Goal: Transaction & Acquisition: Purchase product/service

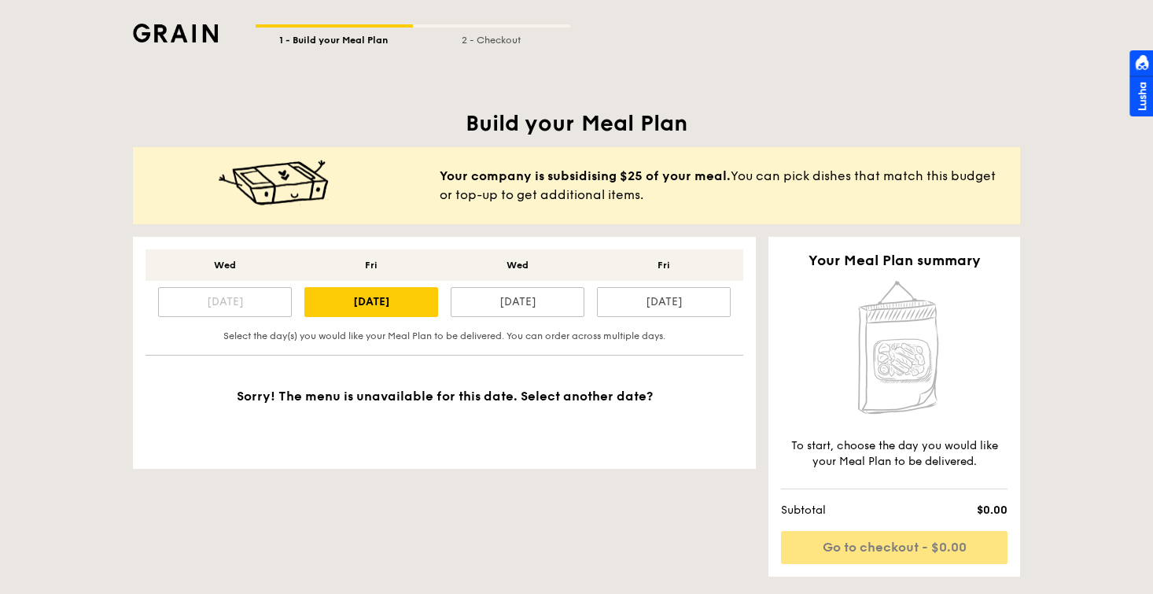
scroll to position [331, 0]
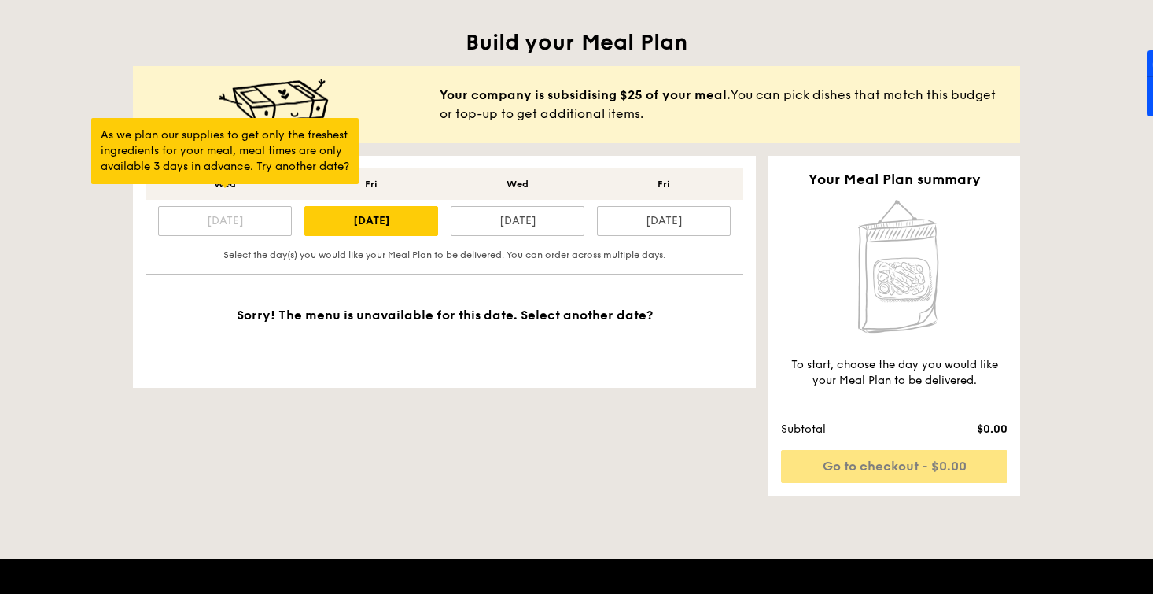
click at [223, 226] on div "[DATE]" at bounding box center [225, 221] width 134 height 30
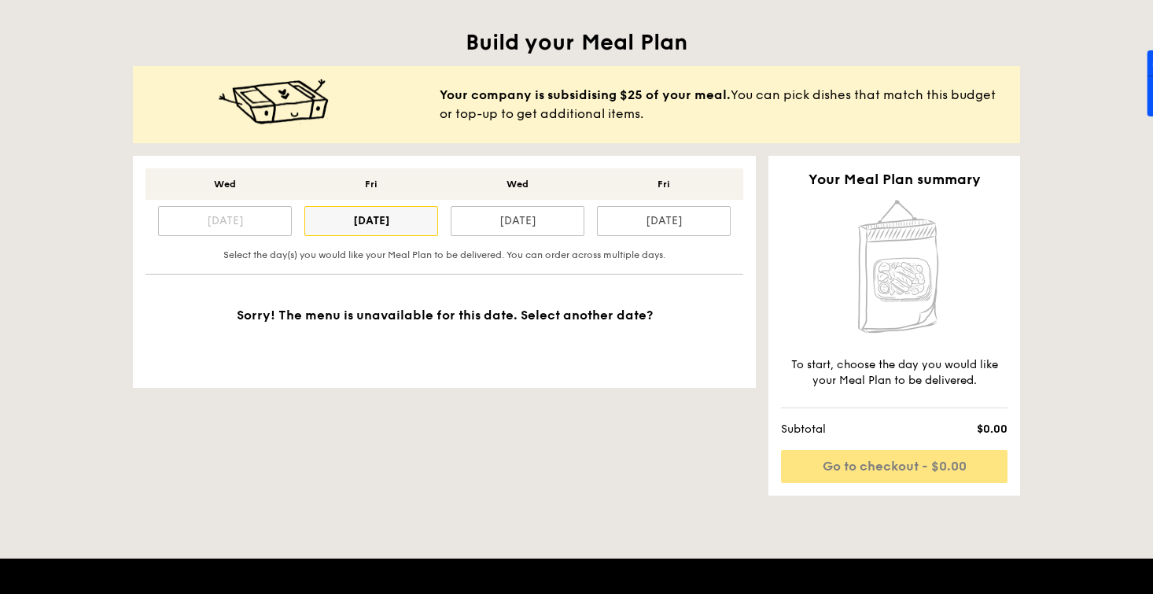
click at [336, 224] on div "[DATE]" at bounding box center [371, 221] width 134 height 30
click at [519, 225] on div "[DATE]" at bounding box center [518, 221] width 134 height 30
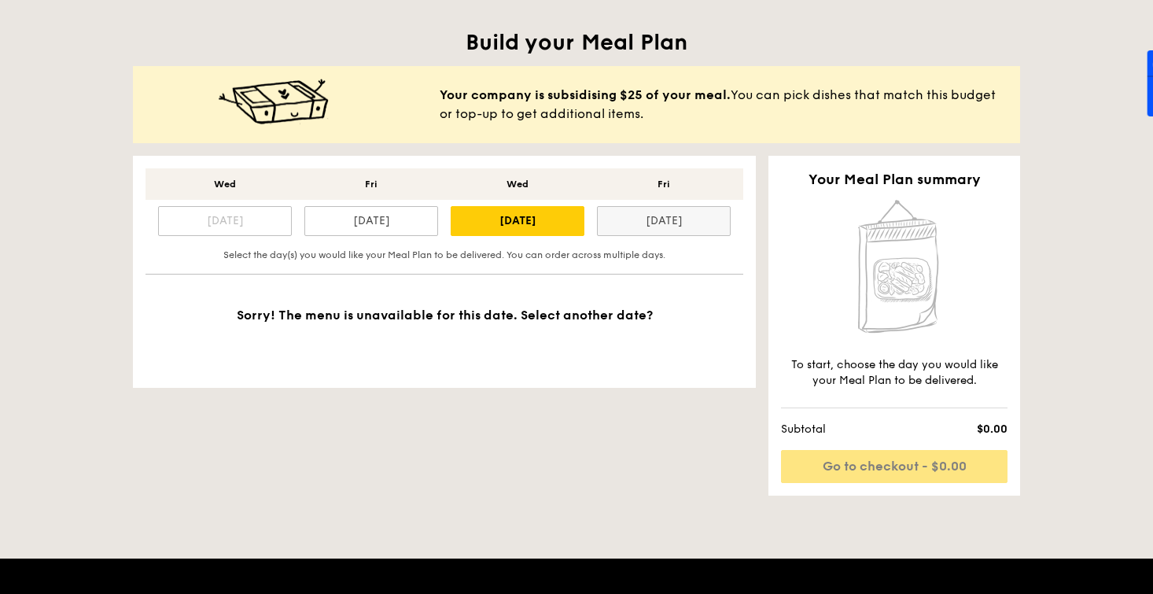
click at [673, 223] on div "[DATE]" at bounding box center [664, 221] width 134 height 30
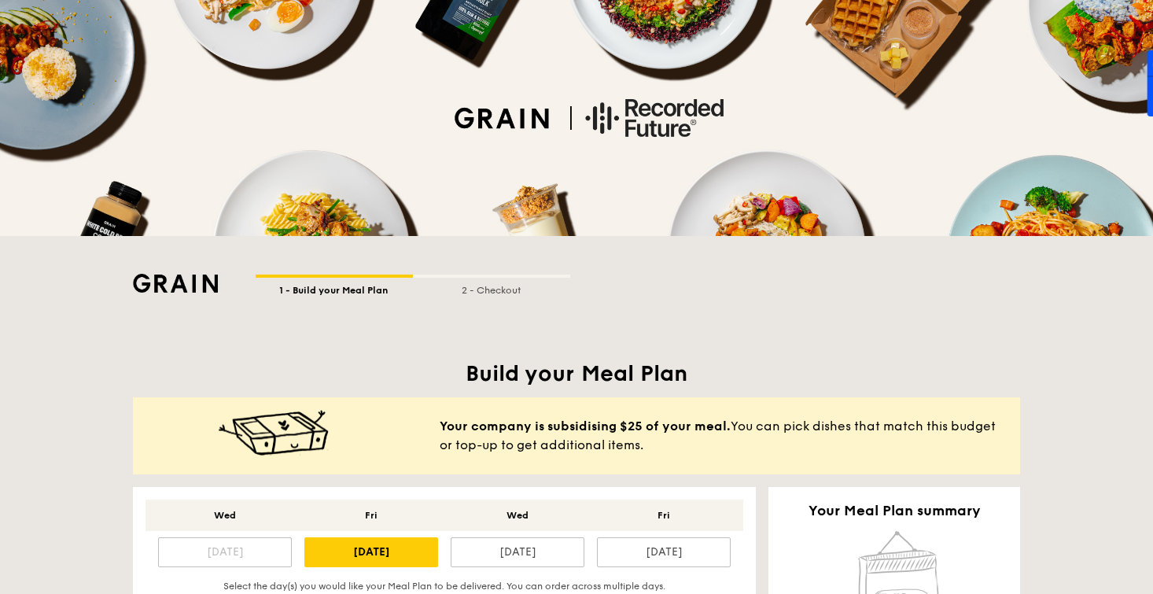
click at [496, 268] on div "1 - Build your Meal Plan 2 - Checkout" at bounding box center [577, 266] width 906 height 61
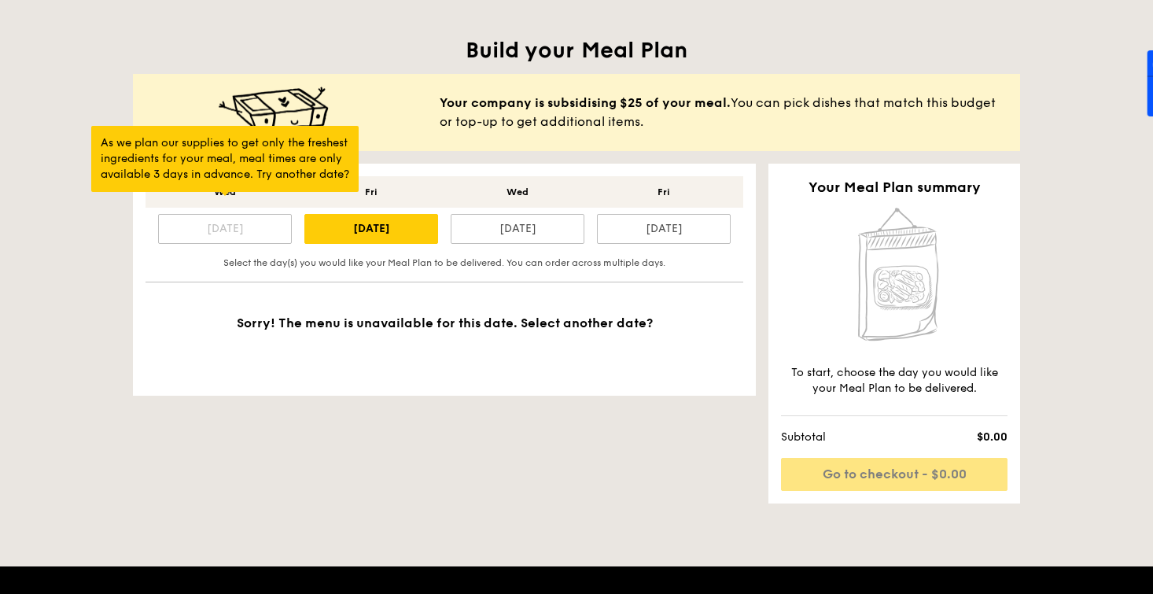
click at [244, 231] on div "[DATE]" at bounding box center [225, 229] width 134 height 30
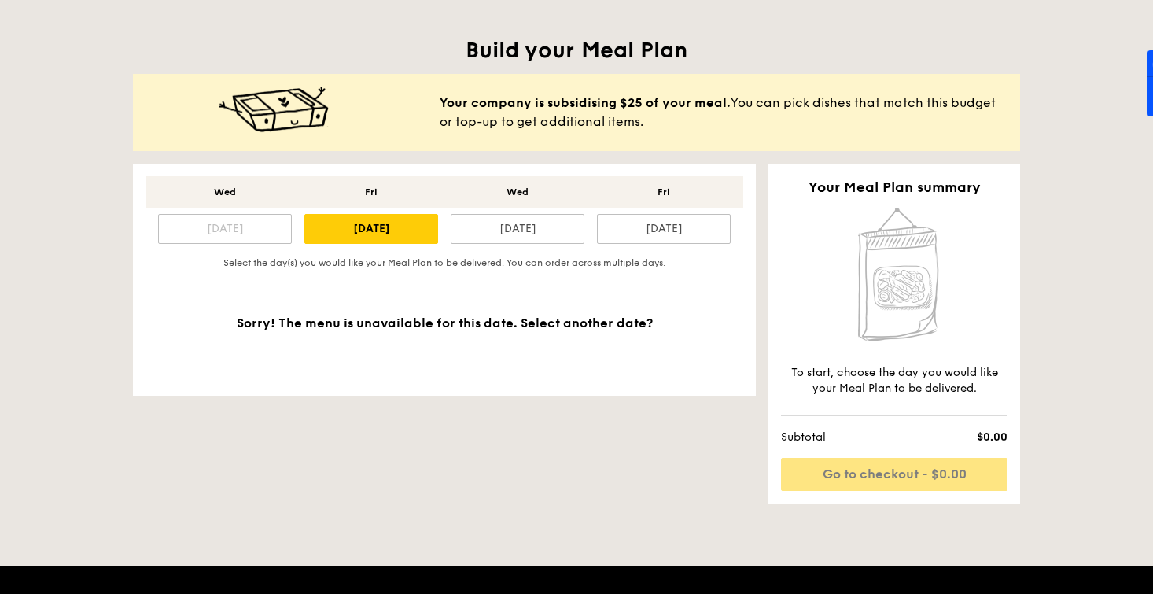
click at [245, 231] on div "[DATE]" at bounding box center [225, 229] width 134 height 30
click at [363, 229] on div "[DATE]" at bounding box center [371, 229] width 134 height 30
click at [490, 235] on div "[DATE]" at bounding box center [518, 229] width 134 height 30
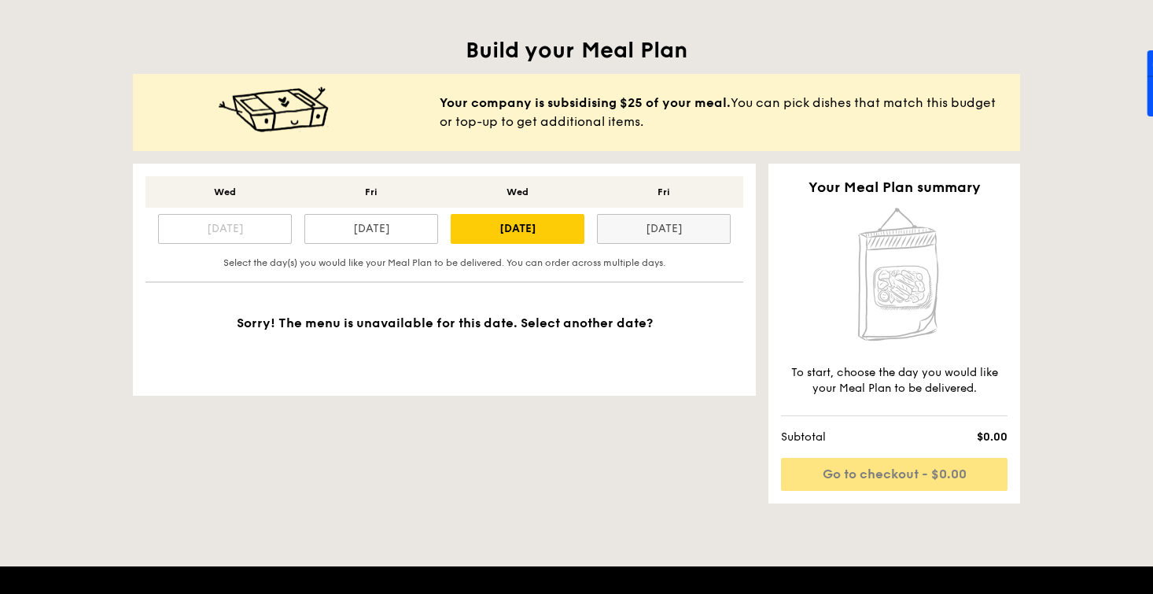
click at [613, 234] on div "[DATE]" at bounding box center [664, 229] width 134 height 30
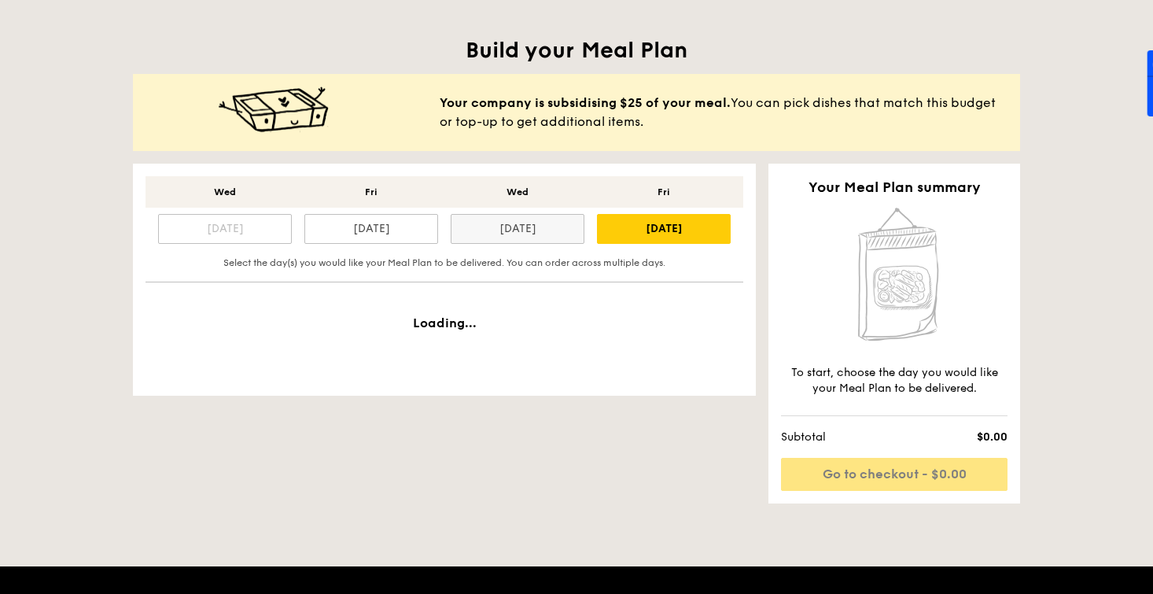
click at [507, 228] on div "[DATE]" at bounding box center [518, 229] width 134 height 30
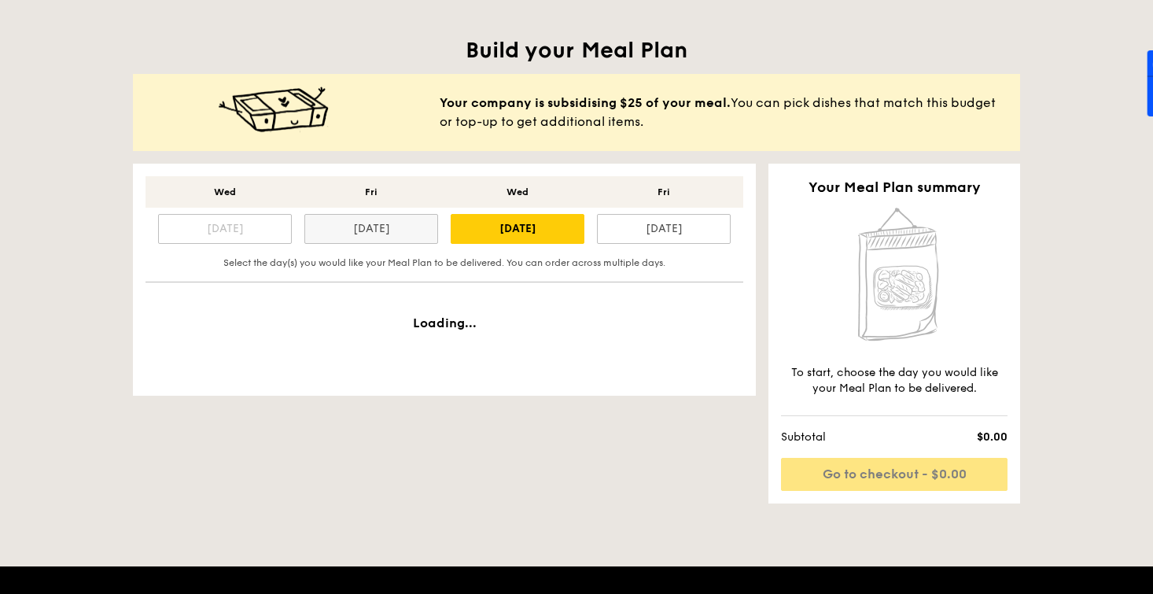
click at [376, 237] on div "[DATE]" at bounding box center [371, 229] width 134 height 30
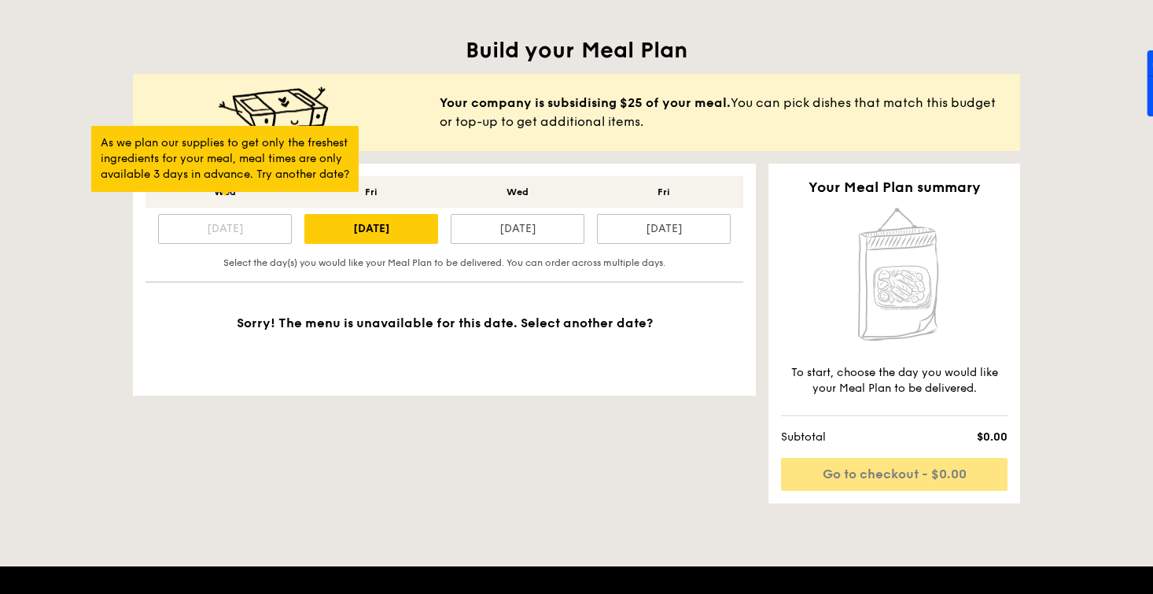
click at [231, 238] on div "[DATE]" at bounding box center [225, 229] width 134 height 30
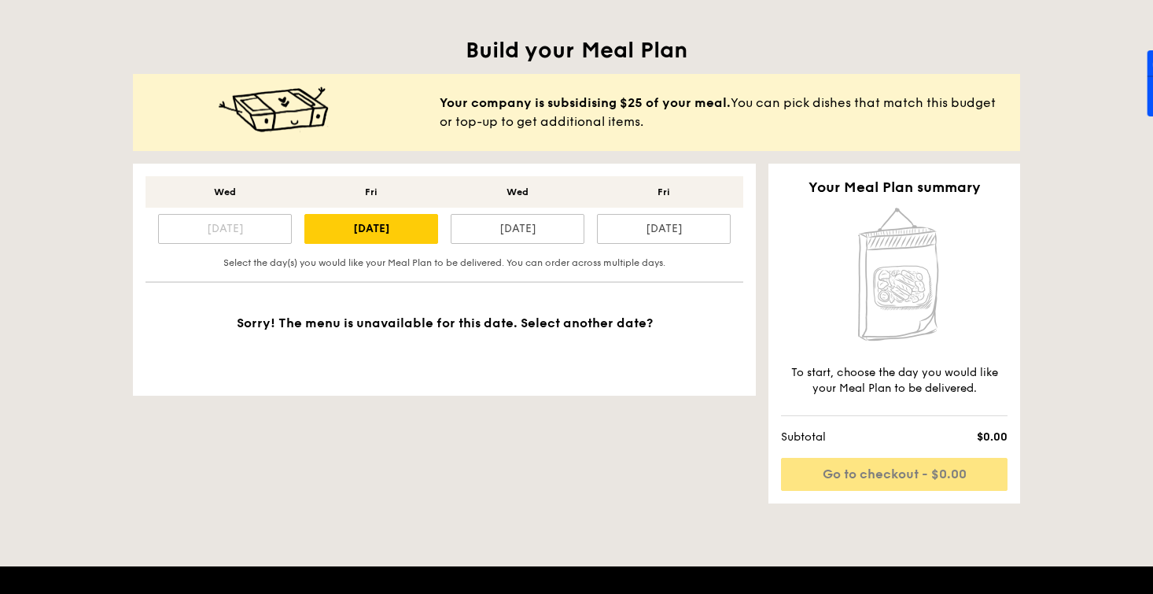
click at [495, 57] on h1 "Build your Meal Plan" at bounding box center [577, 50] width 888 height 28
click at [496, 49] on h1 "Build your Meal Plan" at bounding box center [577, 50] width 888 height 28
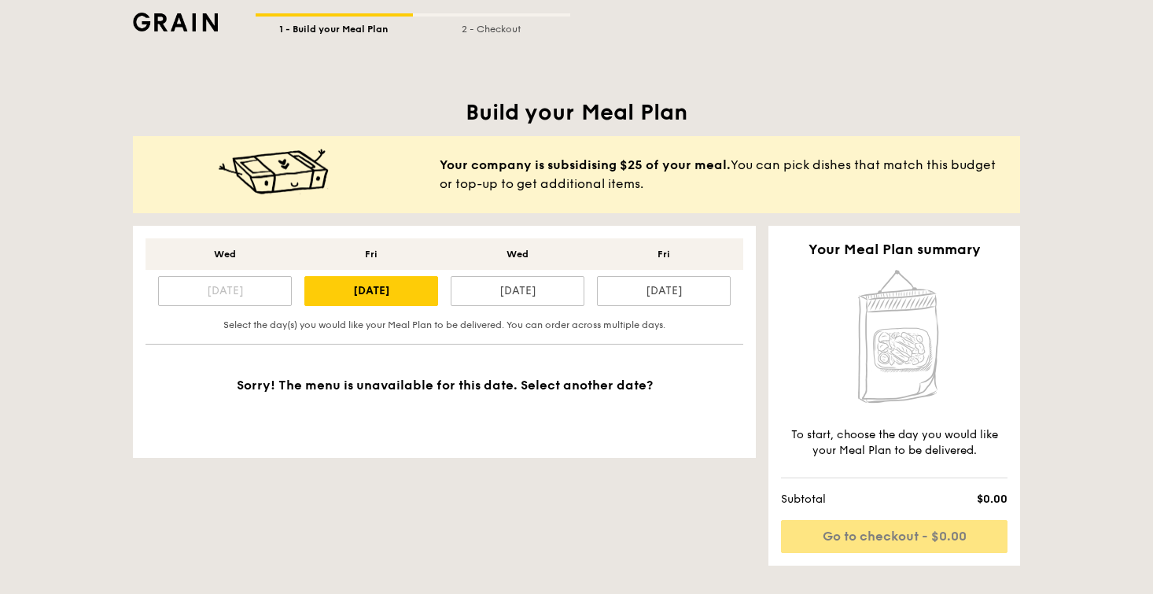
click at [230, 296] on div "[DATE]" at bounding box center [225, 291] width 134 height 30
click at [505, 304] on div "[DATE]" at bounding box center [518, 291] width 134 height 30
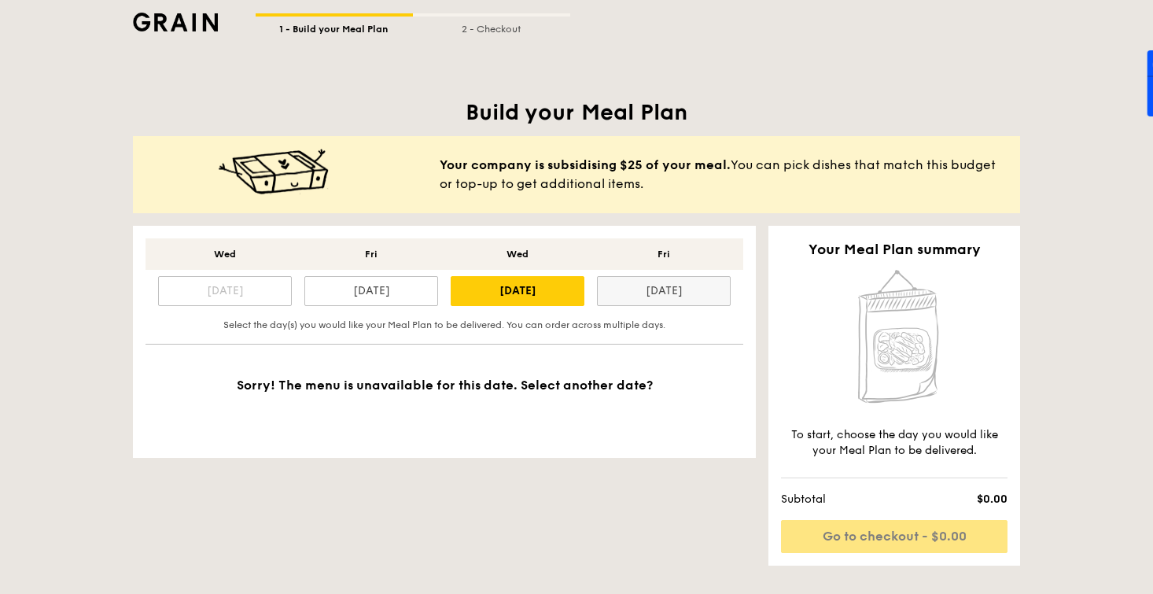
click at [648, 295] on div "[DATE]" at bounding box center [664, 291] width 134 height 30
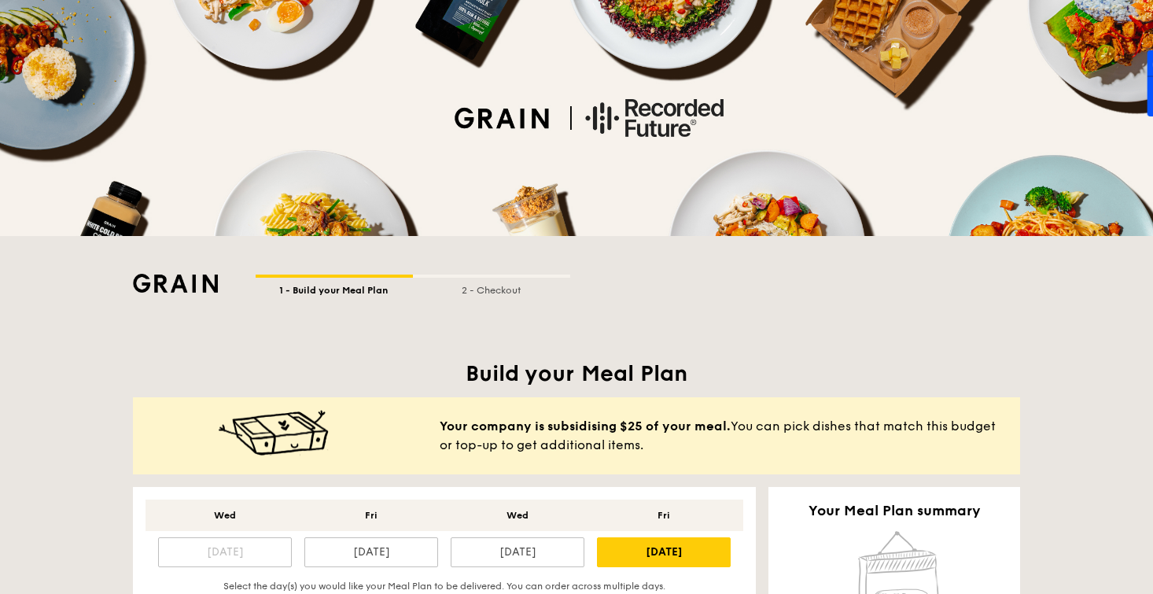
click at [171, 312] on div "1 - Build your Meal Plan 2 - Checkout" at bounding box center [576, 180] width 1153 height 360
click at [169, 280] on img at bounding box center [175, 283] width 85 height 19
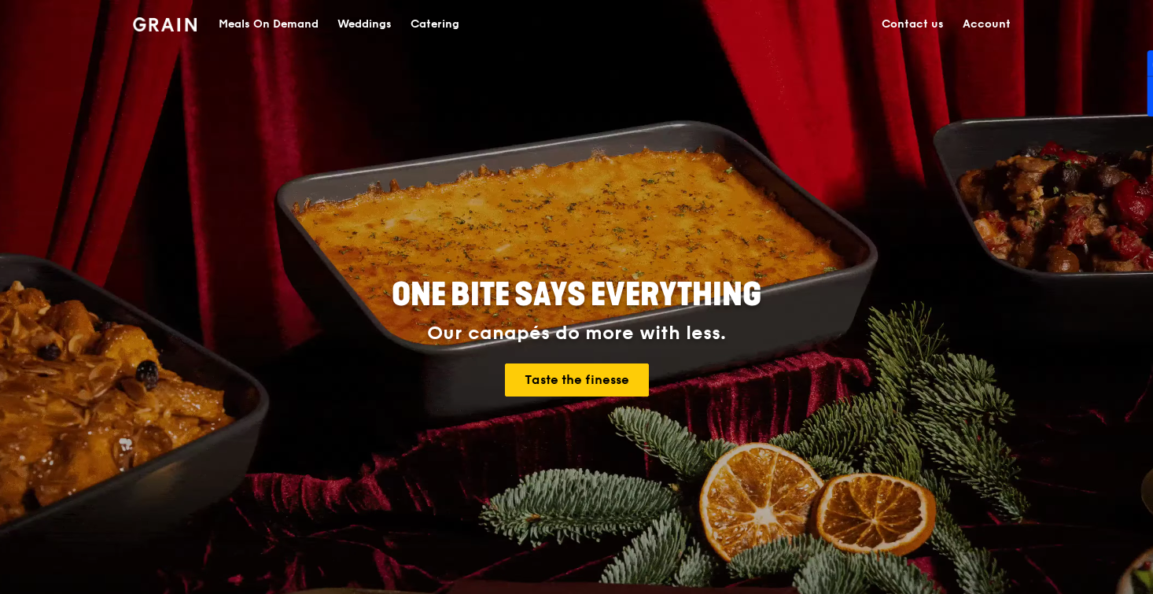
click at [980, 30] on link "Account" at bounding box center [987, 24] width 67 height 47
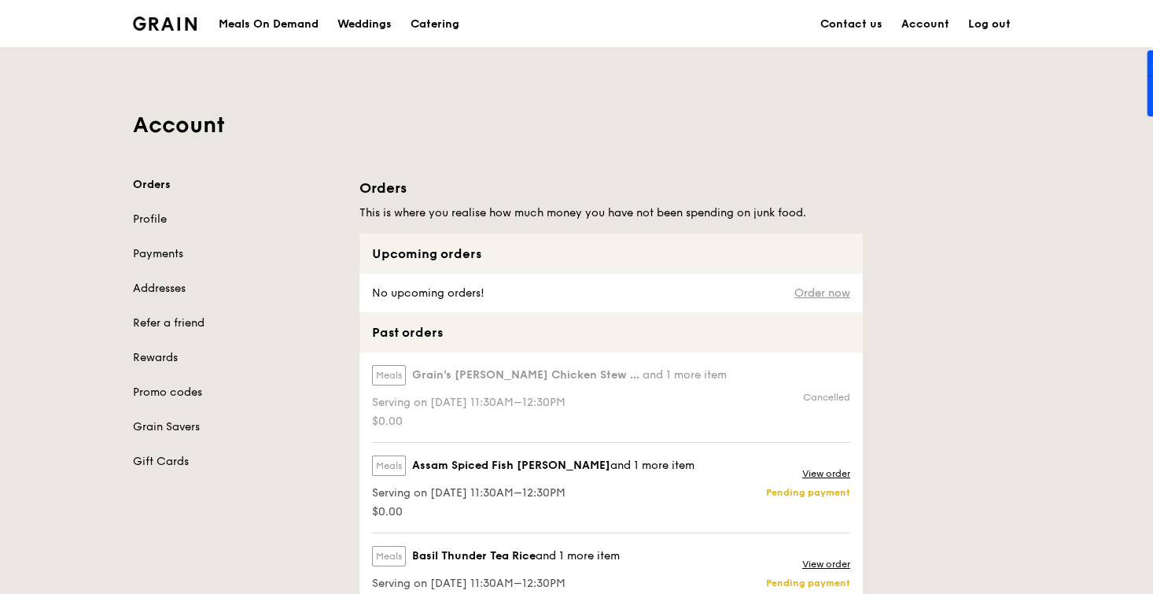
click at [822, 292] on link "Order now" at bounding box center [823, 293] width 56 height 13
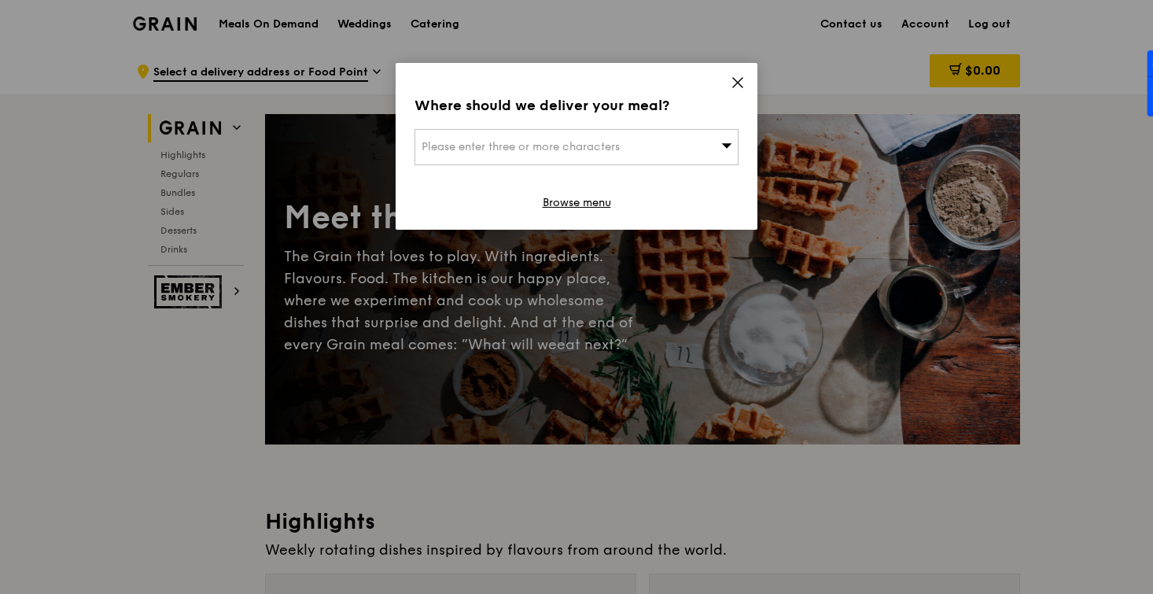
click at [734, 86] on icon at bounding box center [737, 82] width 9 height 9
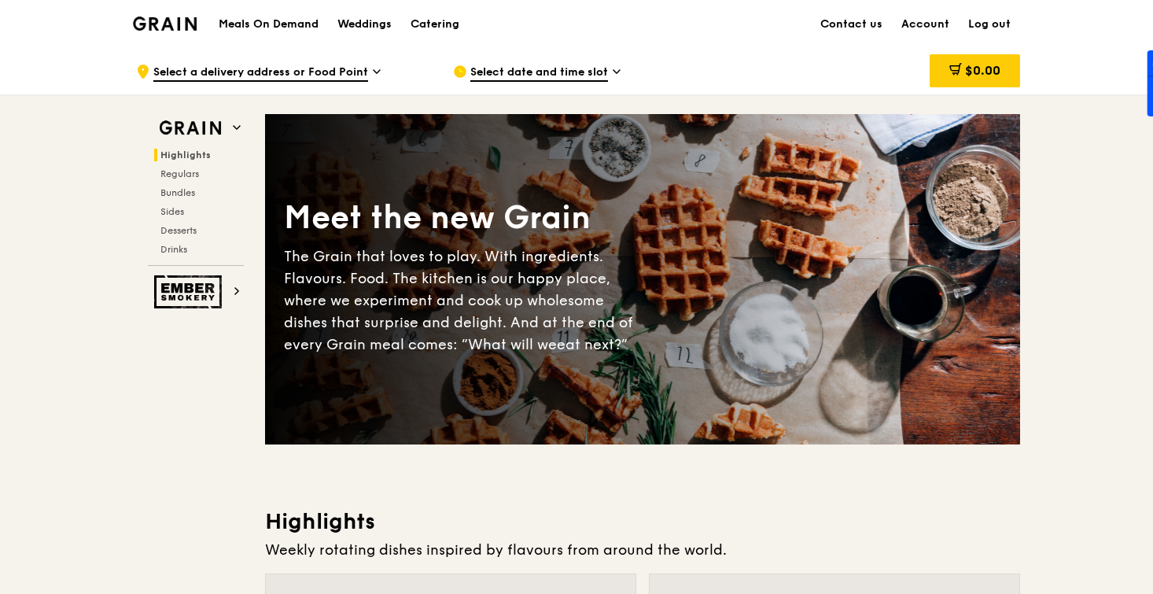
click at [548, 75] on span "Select date and time slot" at bounding box center [540, 73] width 138 height 17
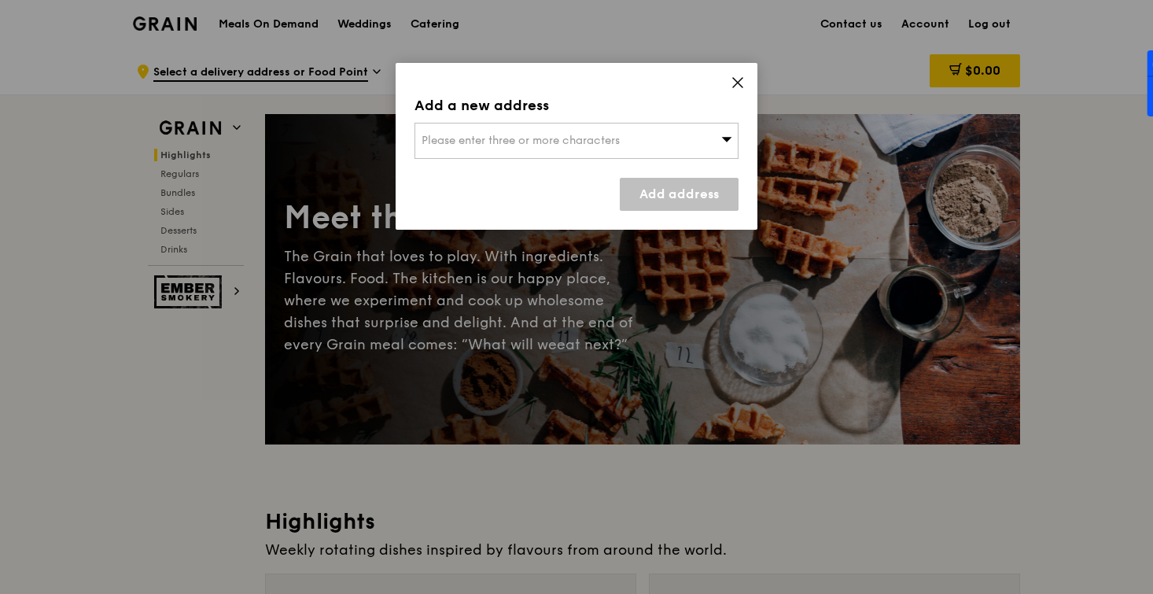
click at [530, 138] on span "Please enter three or more characters" at bounding box center [521, 140] width 198 height 13
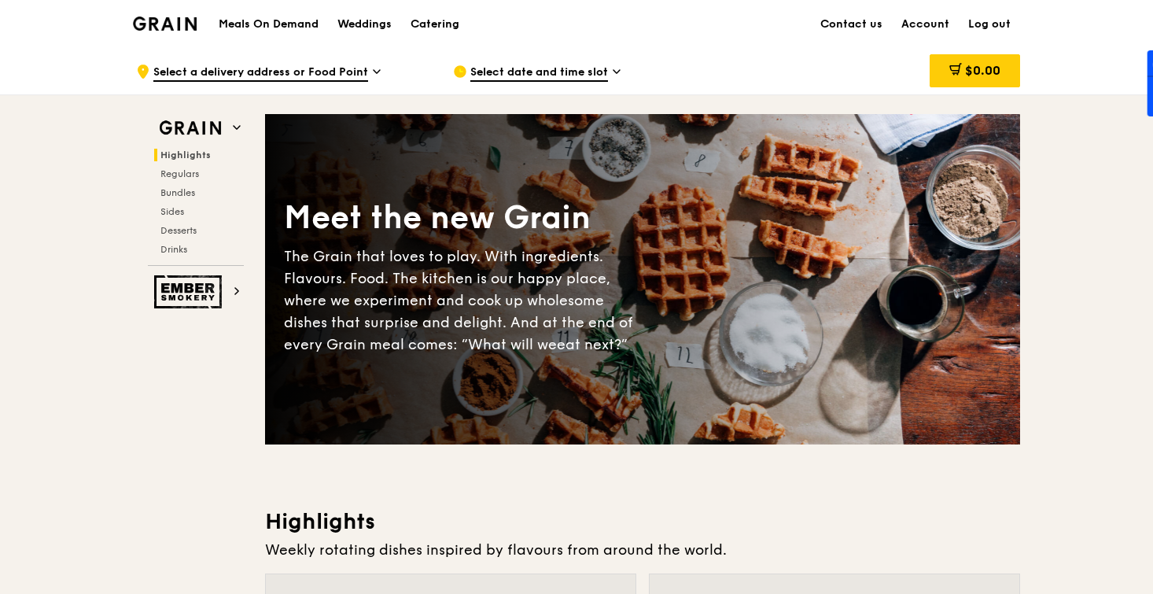
click at [254, 76] on span "Select a delivery address or Food Point" at bounding box center [260, 73] width 215 height 17
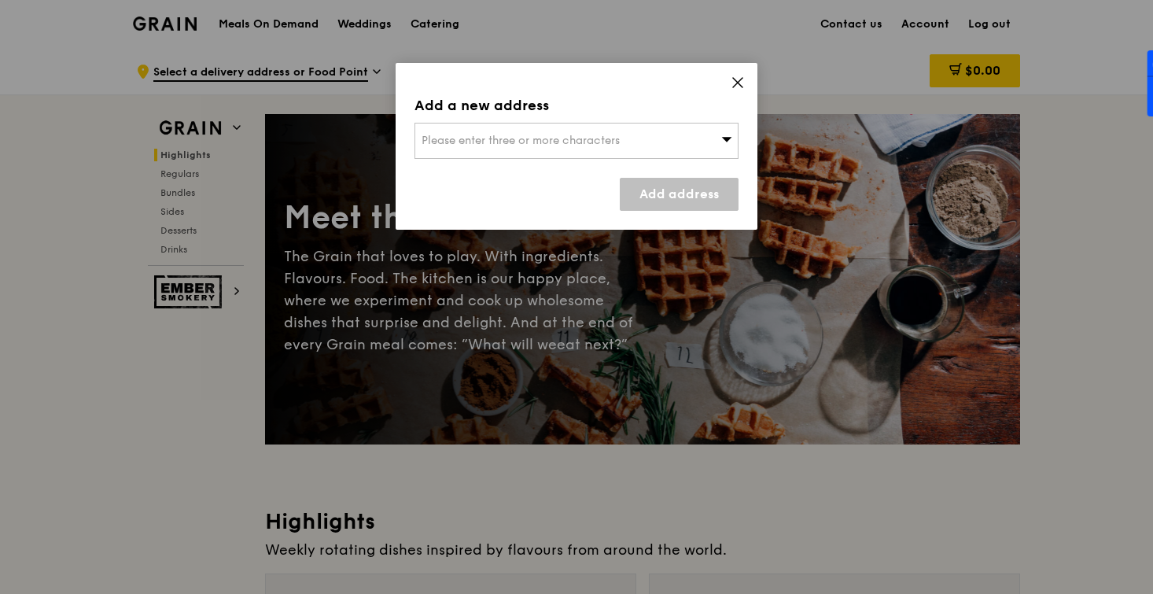
click at [735, 85] on icon at bounding box center [737, 82] width 9 height 9
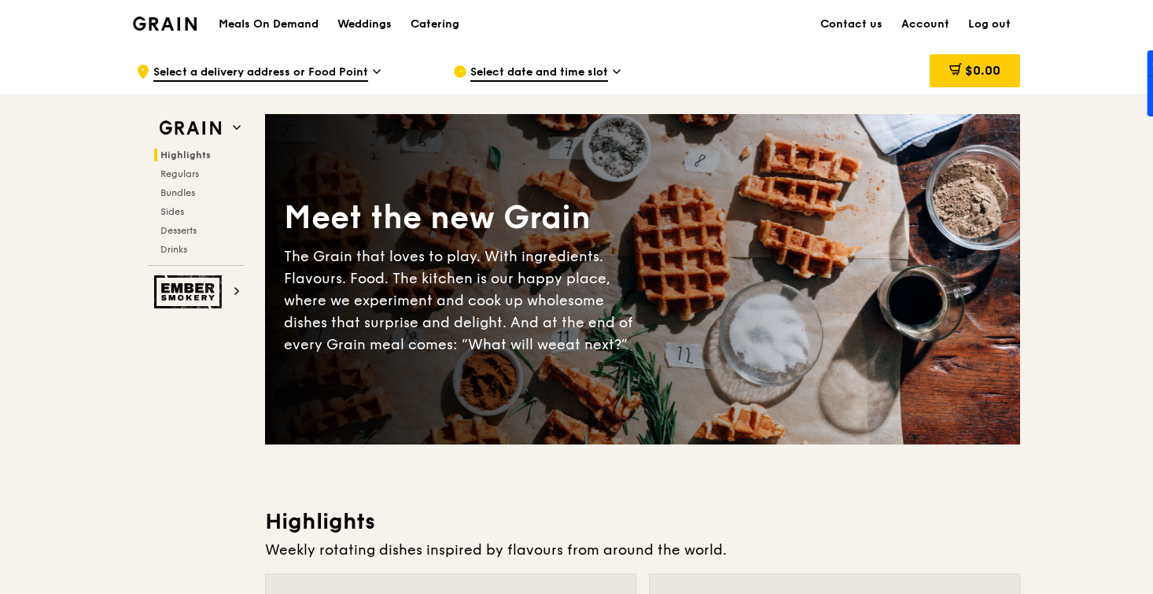
click at [165, 15] on div "Grain logo" at bounding box center [165, 22] width 64 height 47
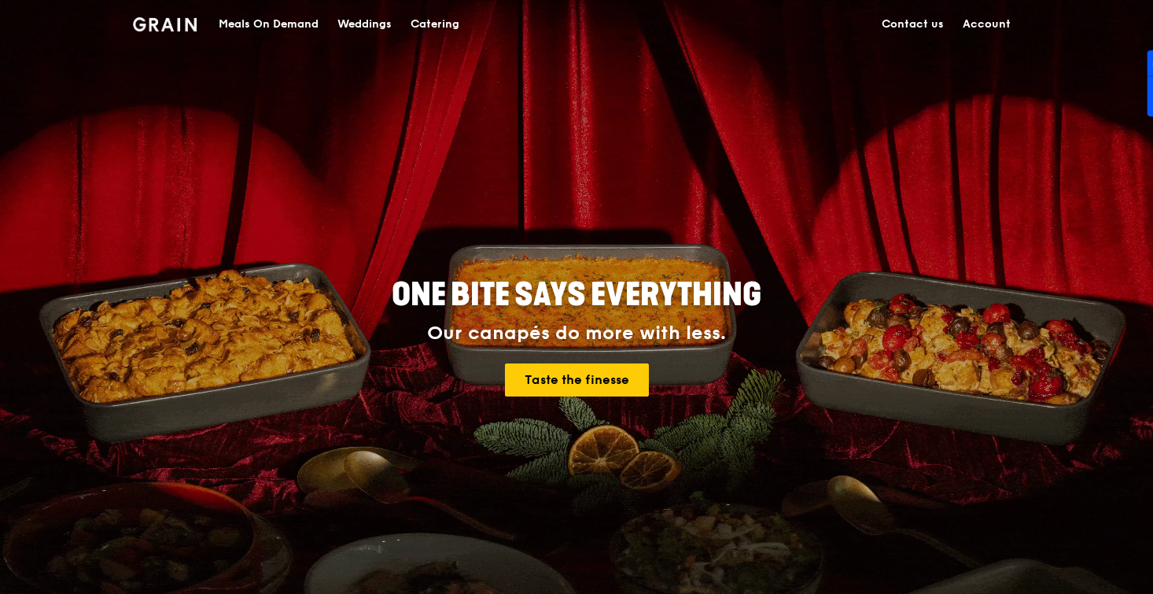
click at [984, 24] on link "Account" at bounding box center [987, 24] width 67 height 47
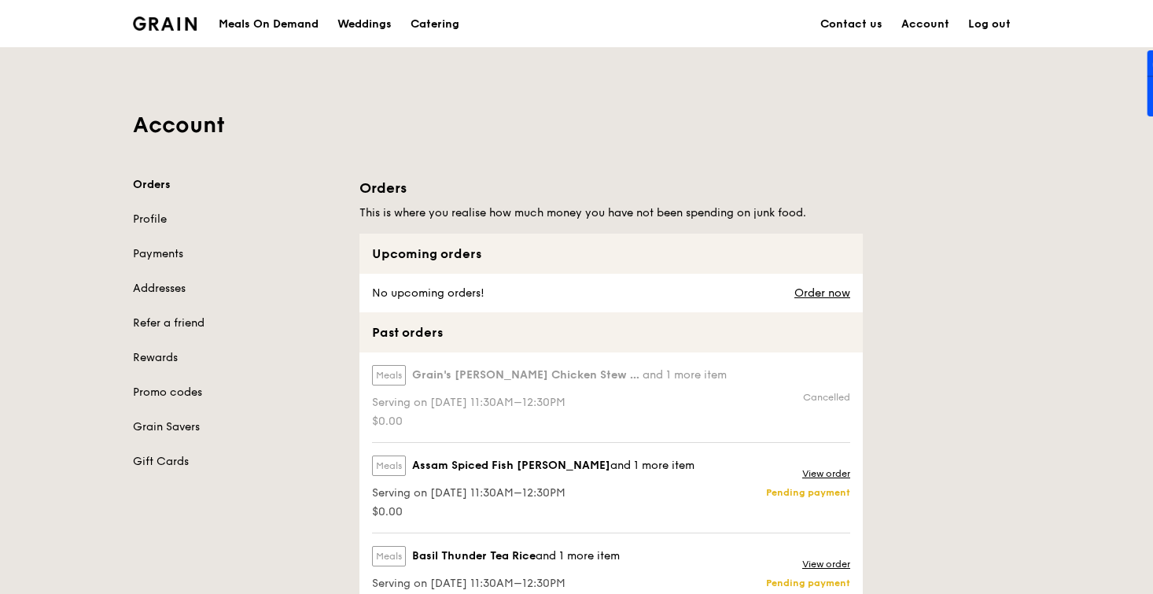
click at [161, 19] on img at bounding box center [165, 24] width 64 height 14
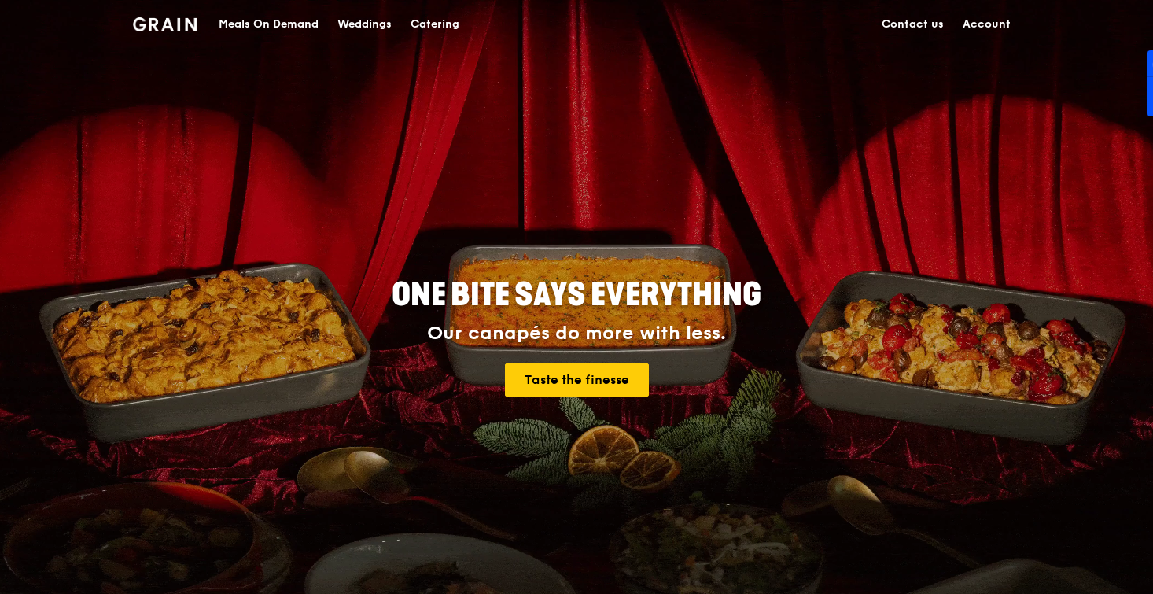
click at [154, 28] on img at bounding box center [165, 24] width 64 height 14
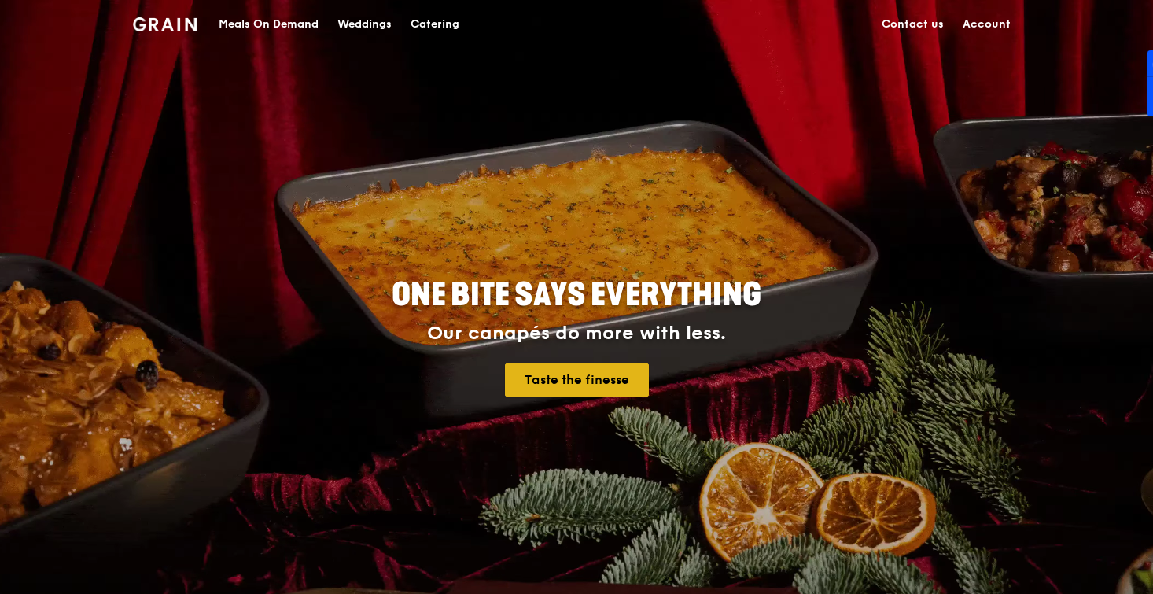
click at [563, 378] on link "Taste the finesse" at bounding box center [577, 380] width 144 height 33
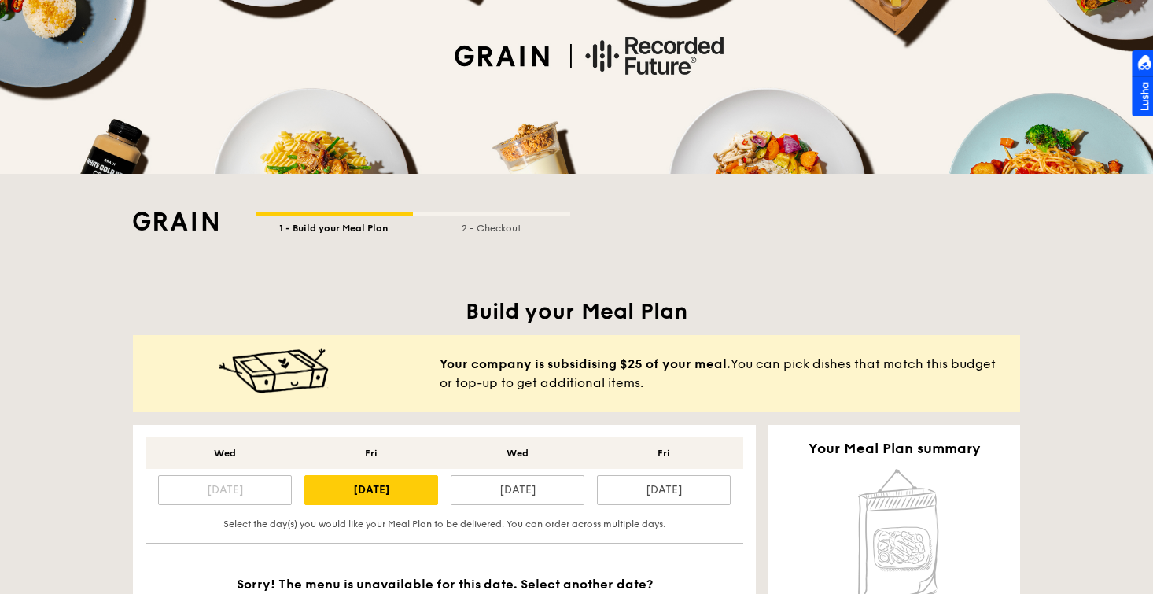
scroll to position [135, 0]
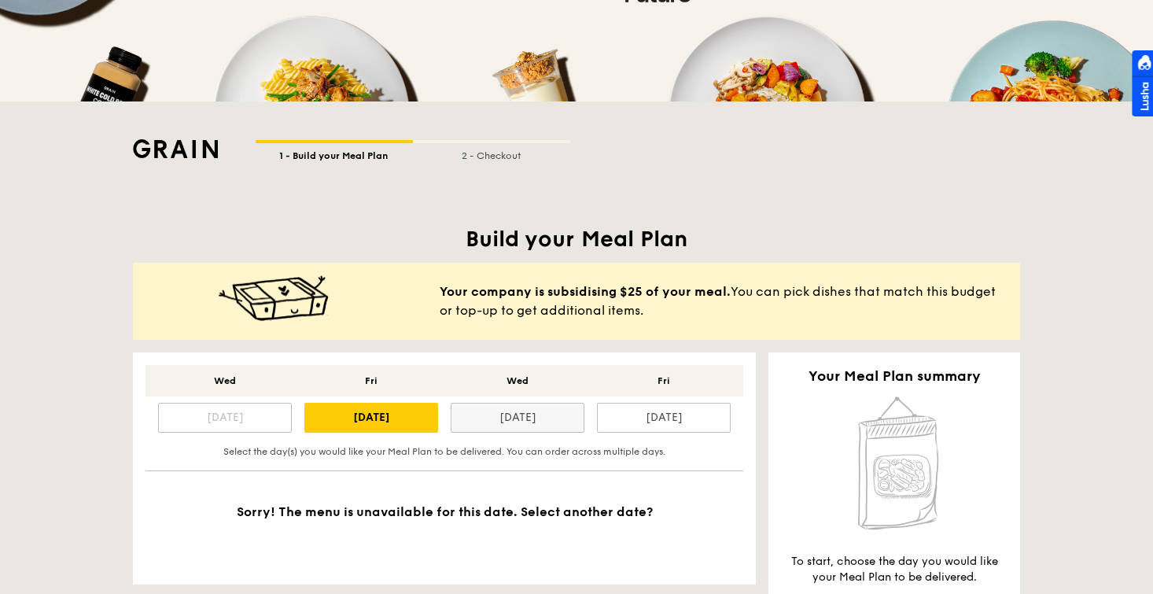
click at [500, 426] on div "[DATE]" at bounding box center [518, 418] width 134 height 30
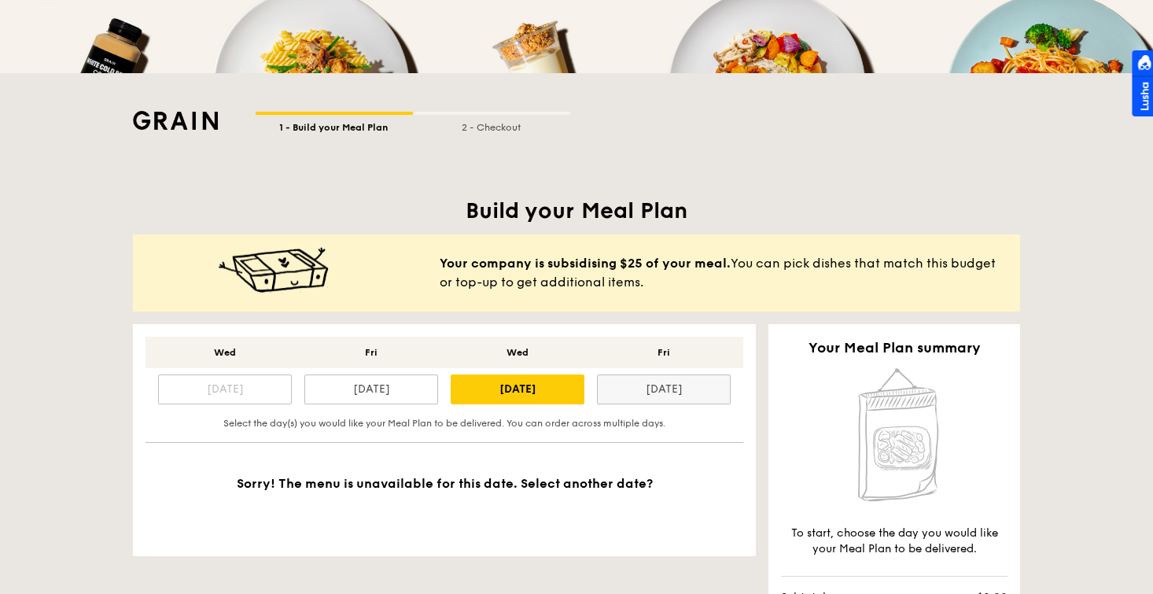
click at [646, 392] on div "[DATE]" at bounding box center [664, 390] width 134 height 30
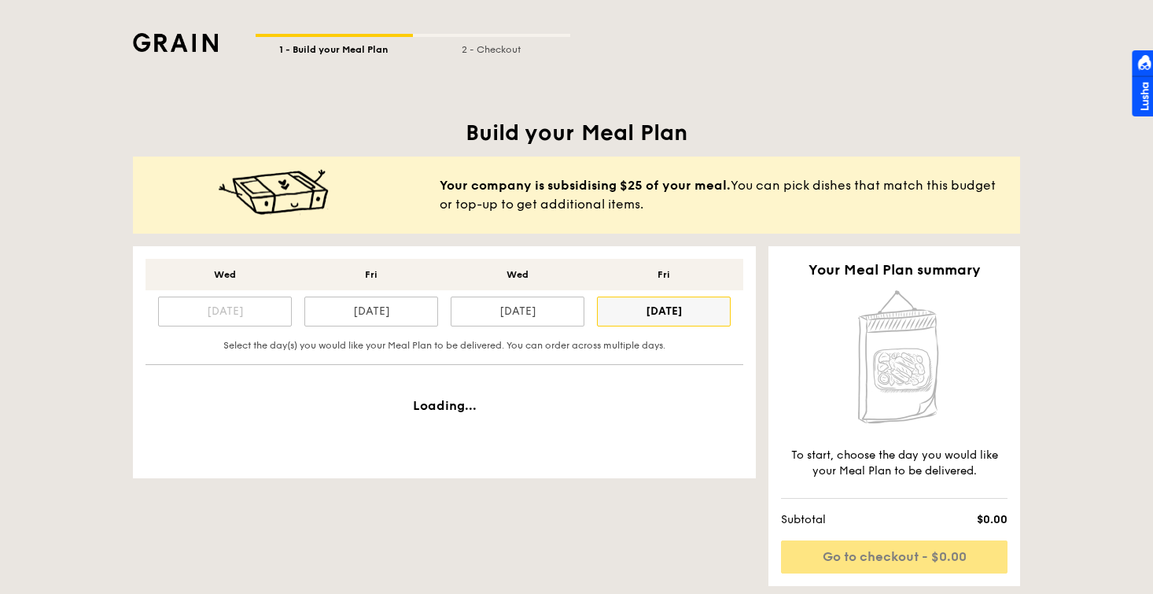
scroll to position [255, 0]
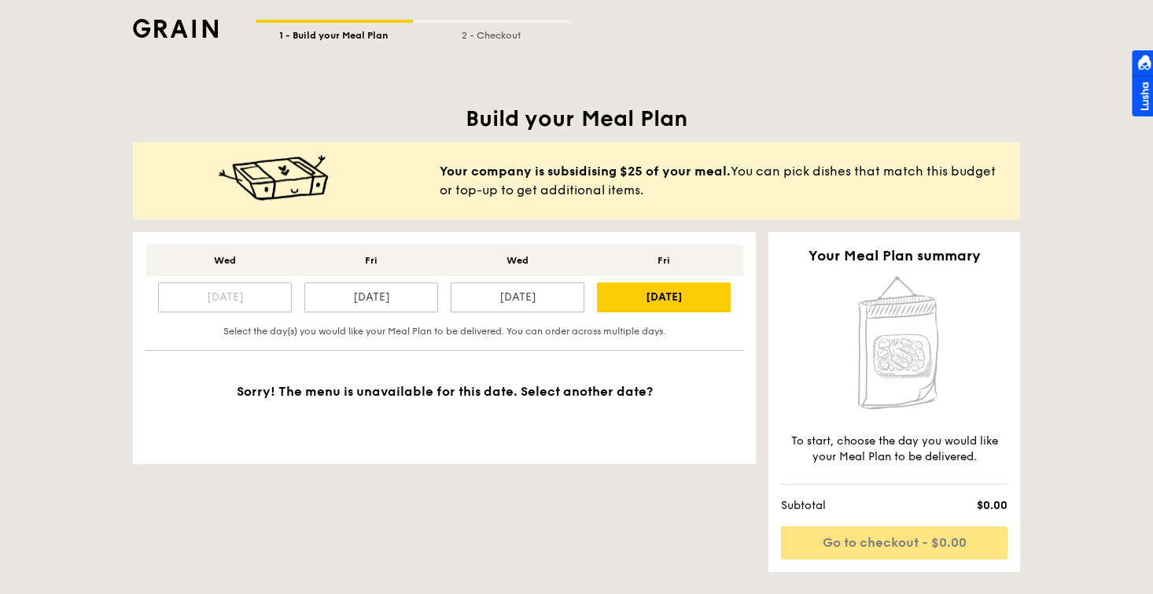
click at [607, 166] on b "Your company is subsidising $25 of your meal." at bounding box center [585, 171] width 291 height 15
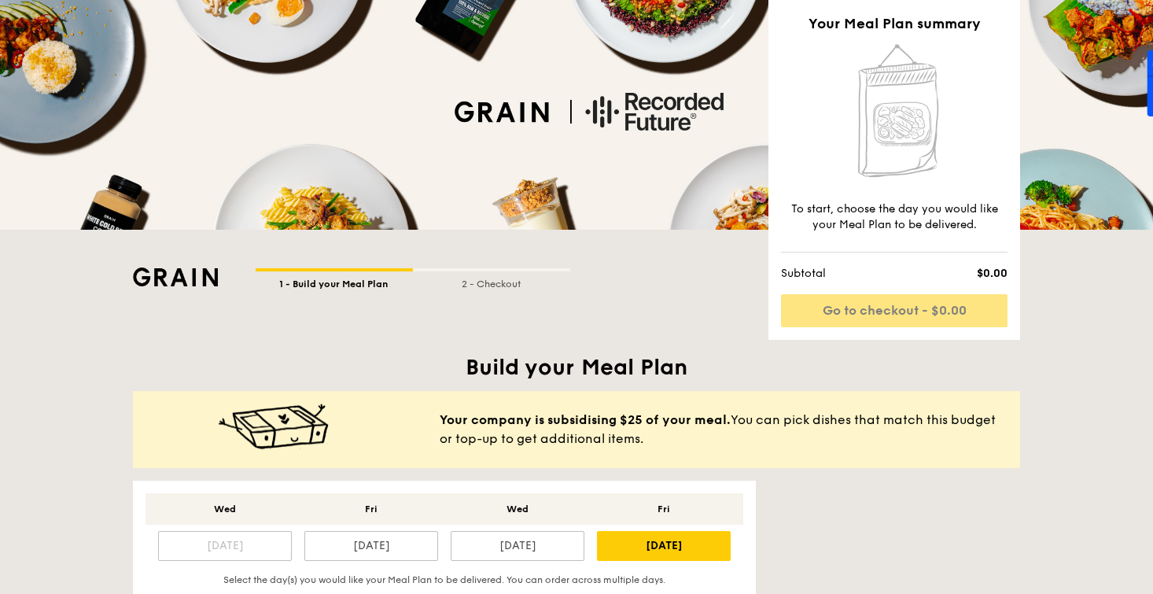
scroll to position [0, 0]
